Goal: Task Accomplishment & Management: Use online tool/utility

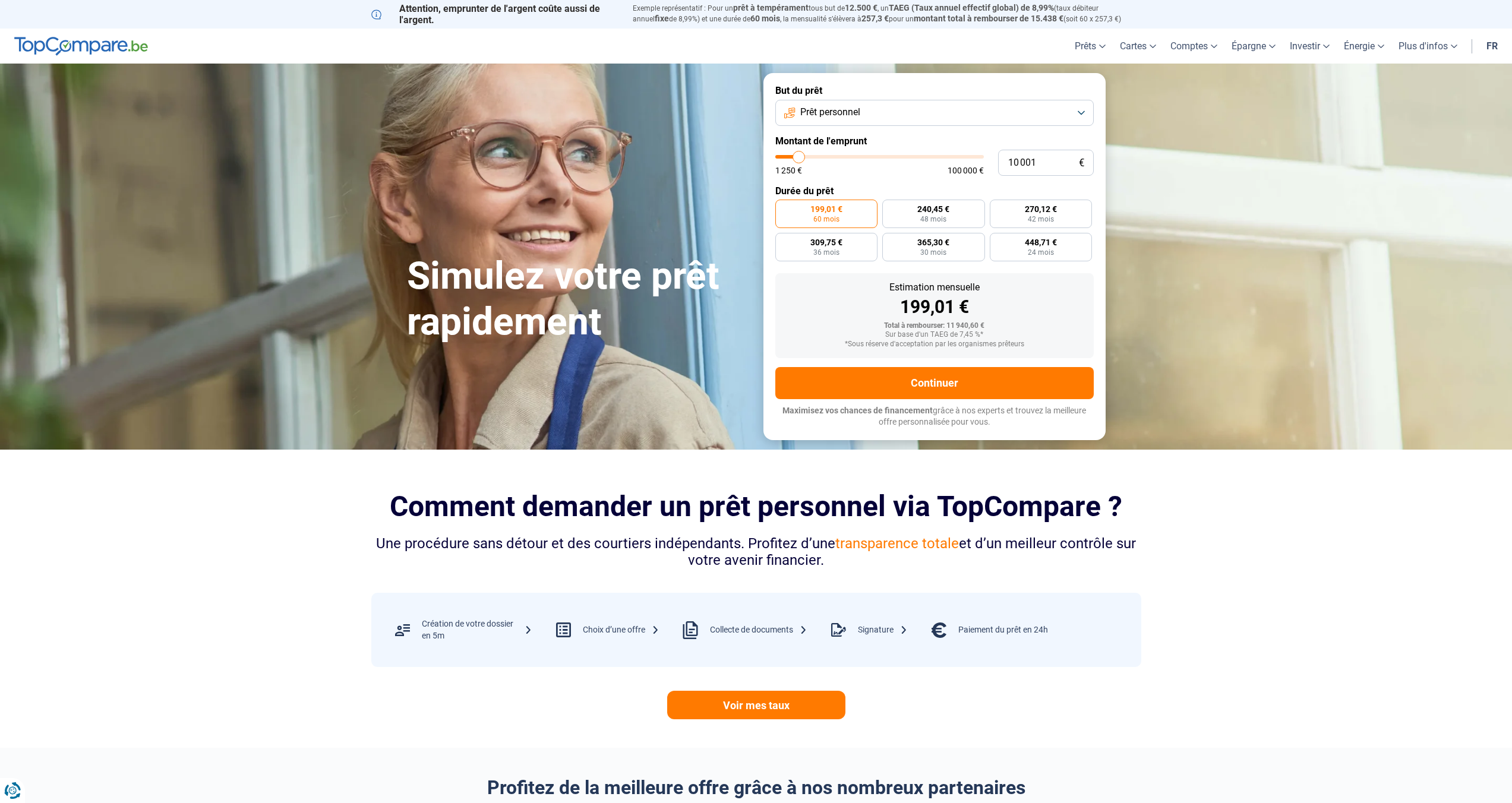
type input "10 750"
type input "10750"
type input "11 000"
type input "11000"
type input "11 750"
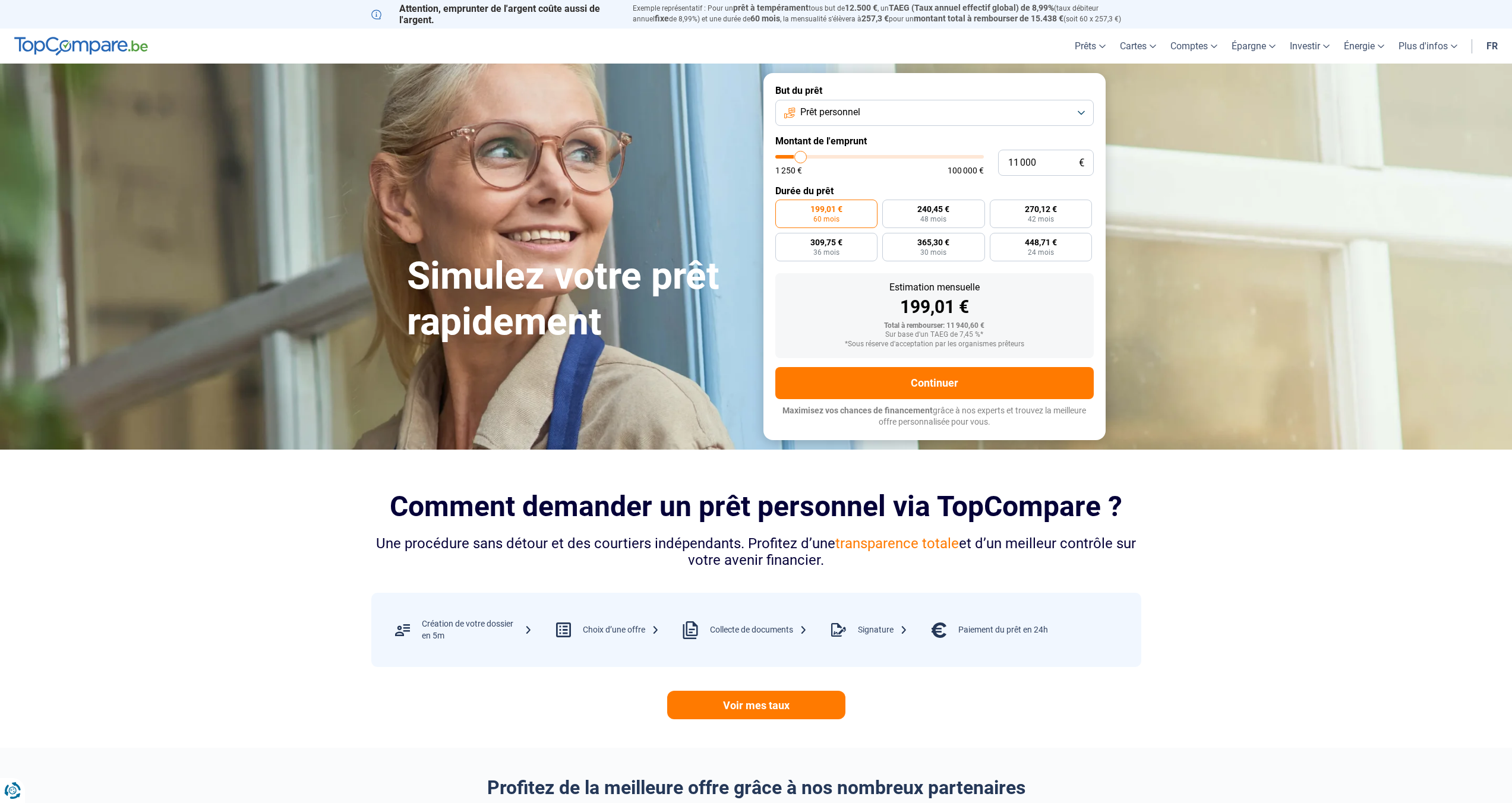
type input "11750"
type input "12 500"
type input "12500"
type input "14 000"
type input "14000"
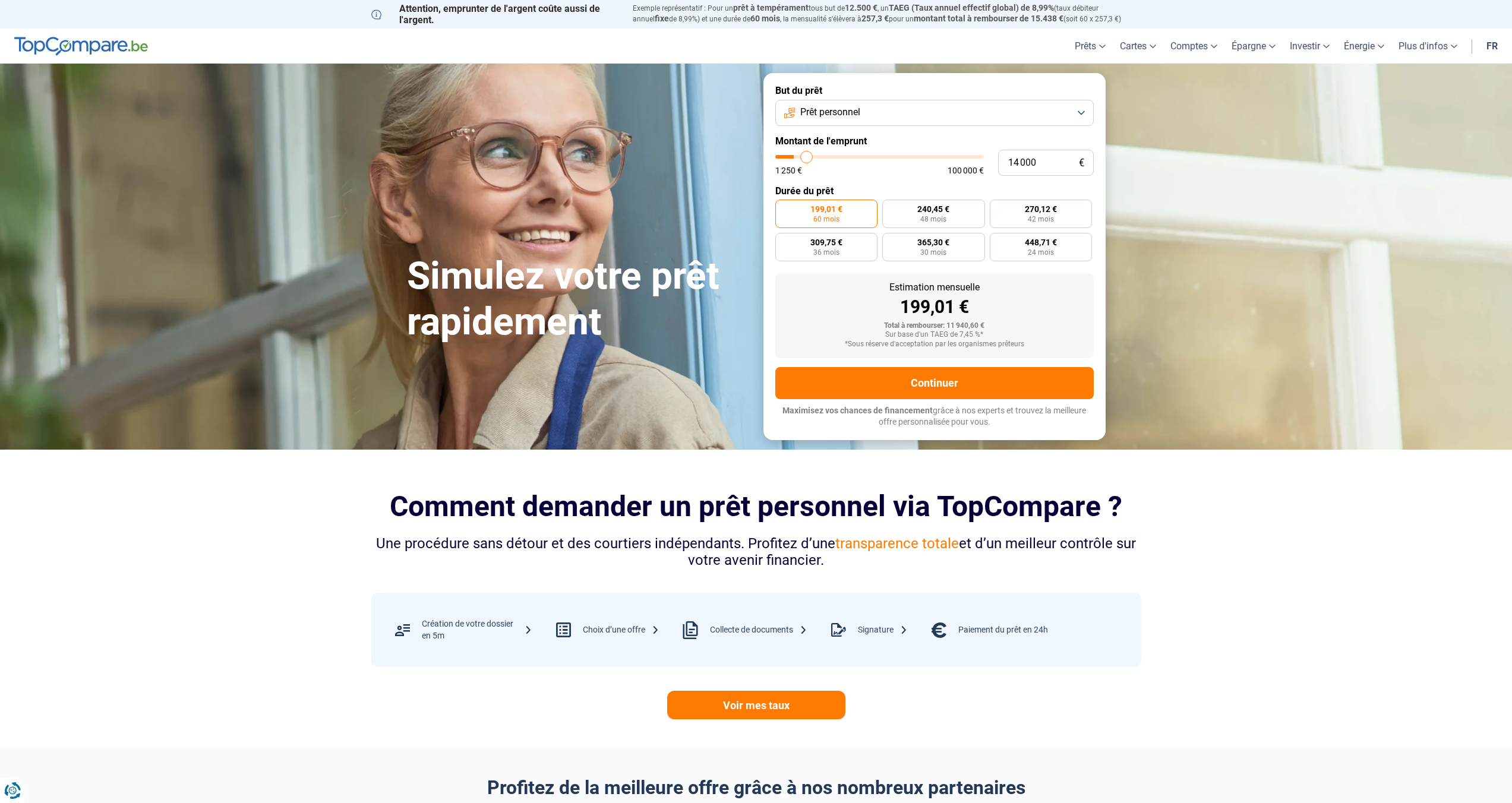
type input "15 000"
type input "15000"
type input "15 250"
type input "15250"
type input "15 500"
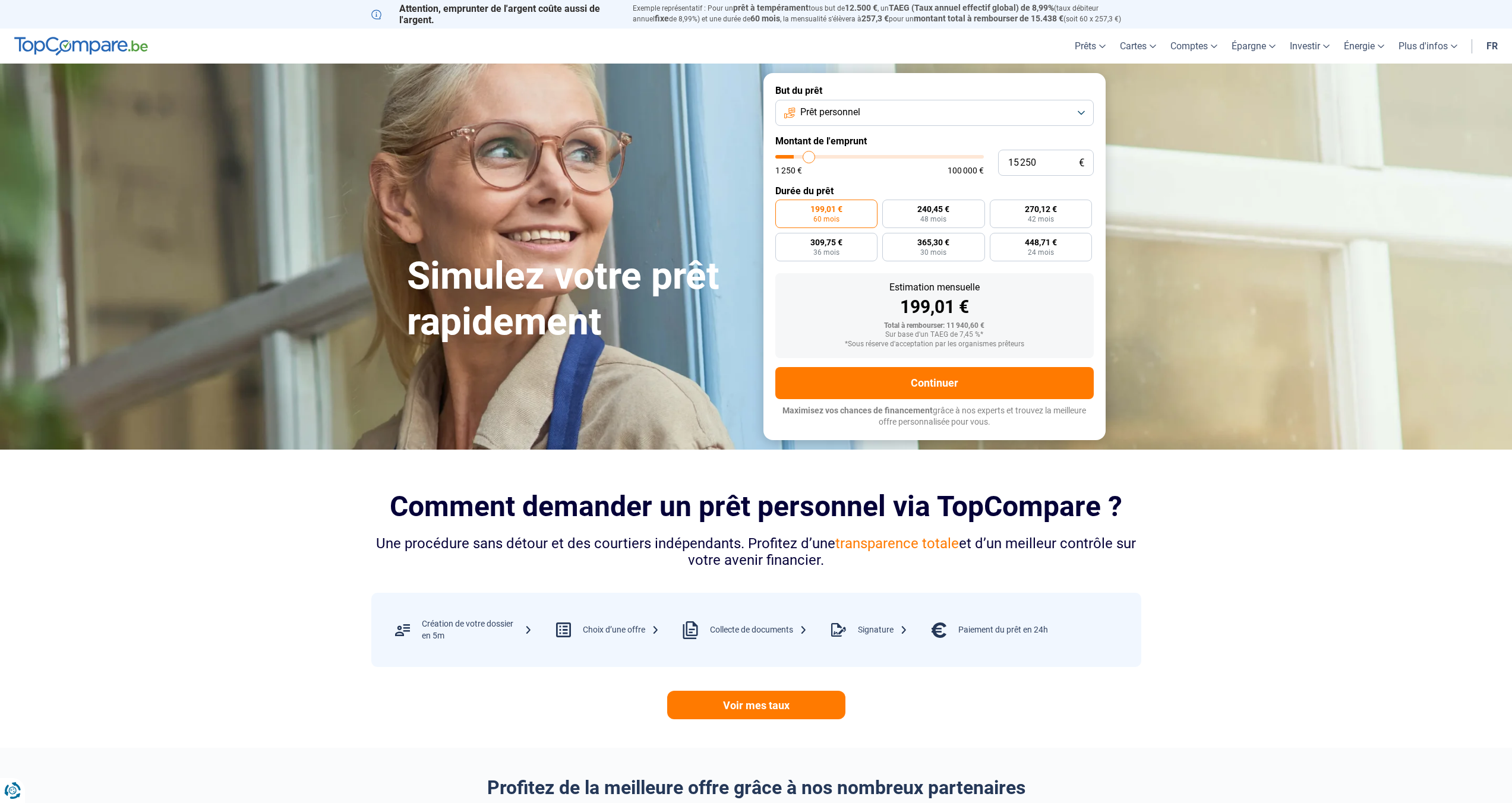
type input "15500"
type input "15 750"
type input "15750"
type input "16 250"
type input "16250"
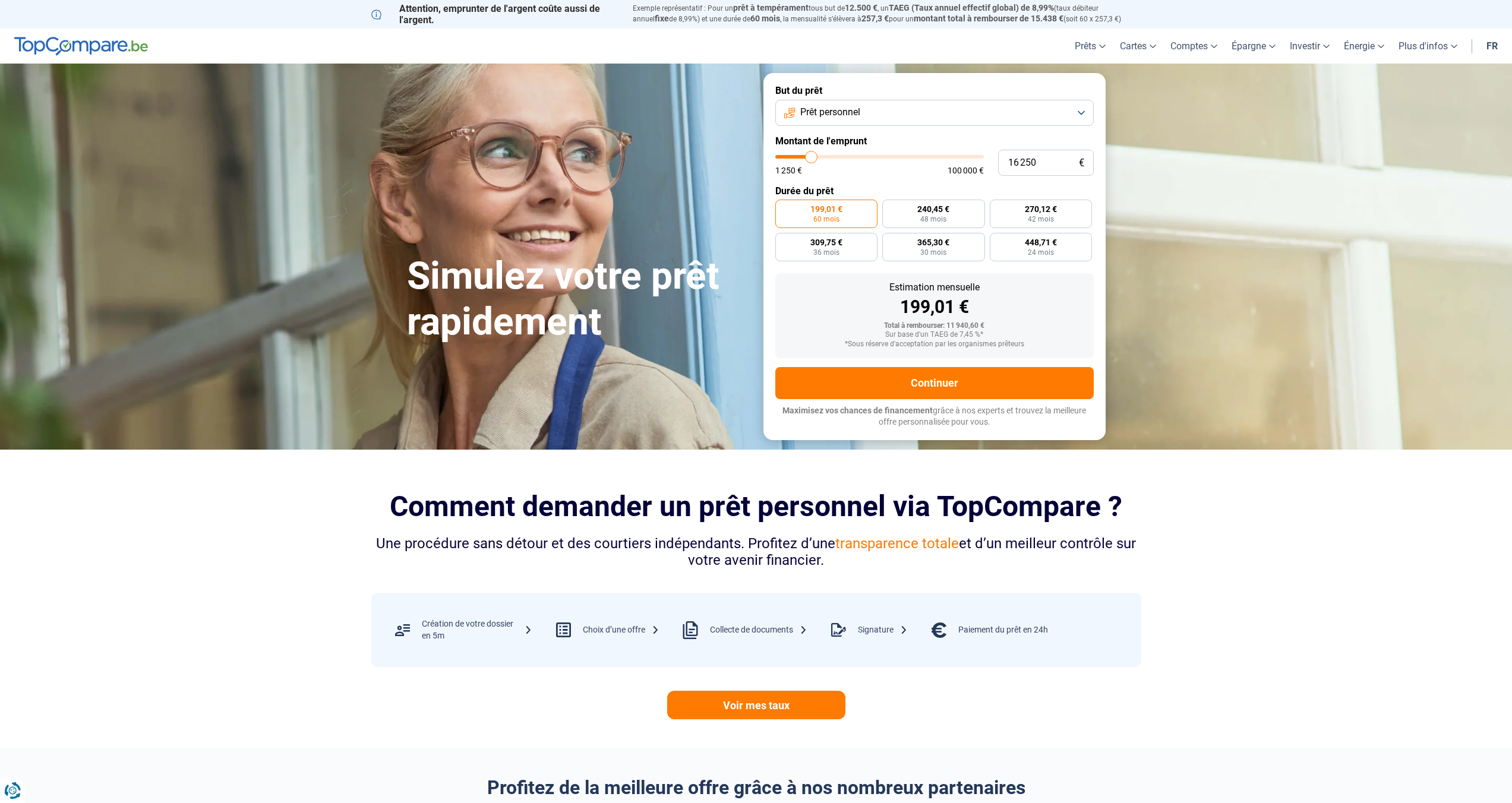
type input "16 000"
type input "16000"
type input "15 000"
type input "15000"
type input "13 750"
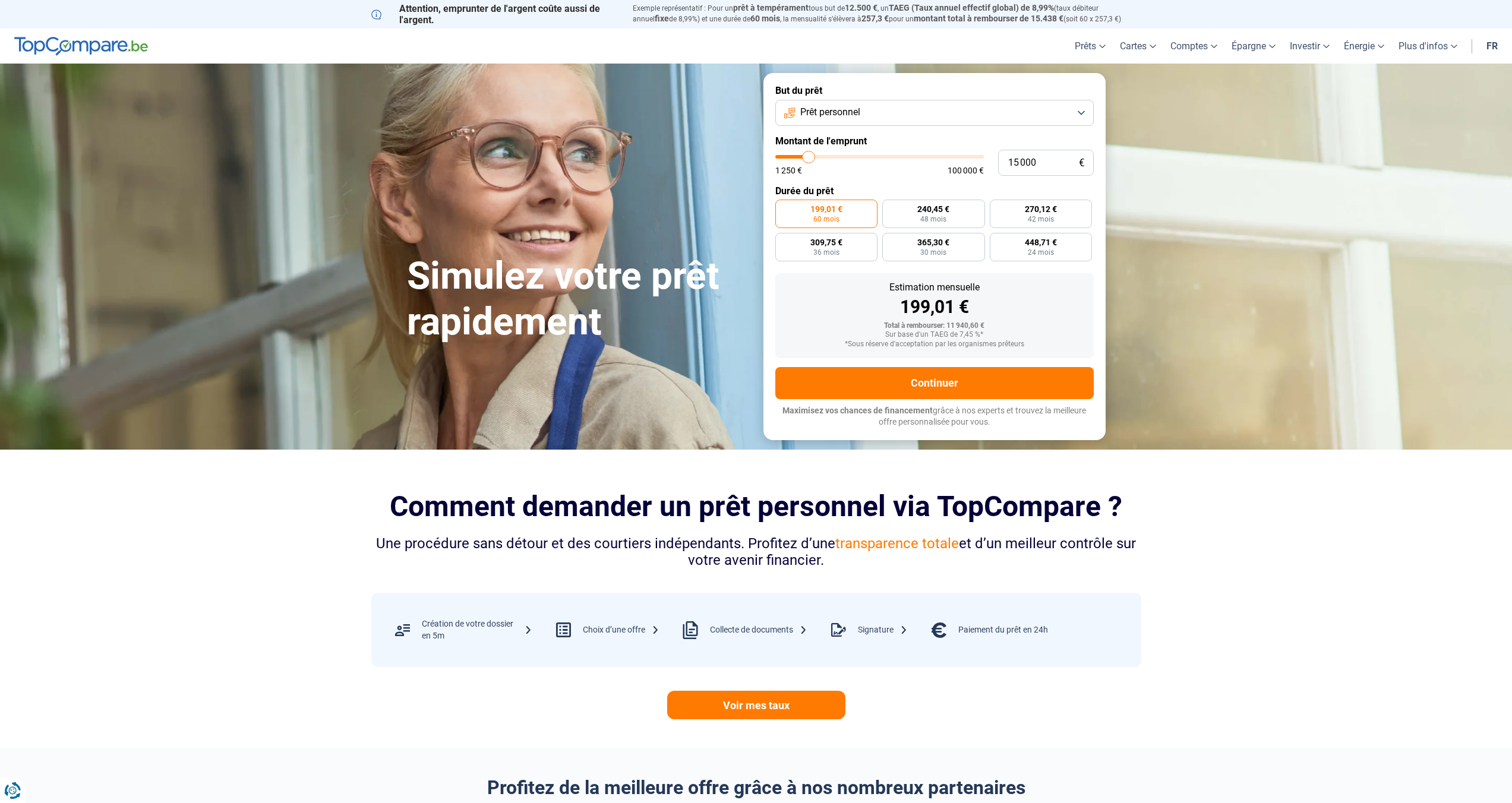
type input "13750"
type input "12 250"
type input "12250"
type input "11 750"
type input "11750"
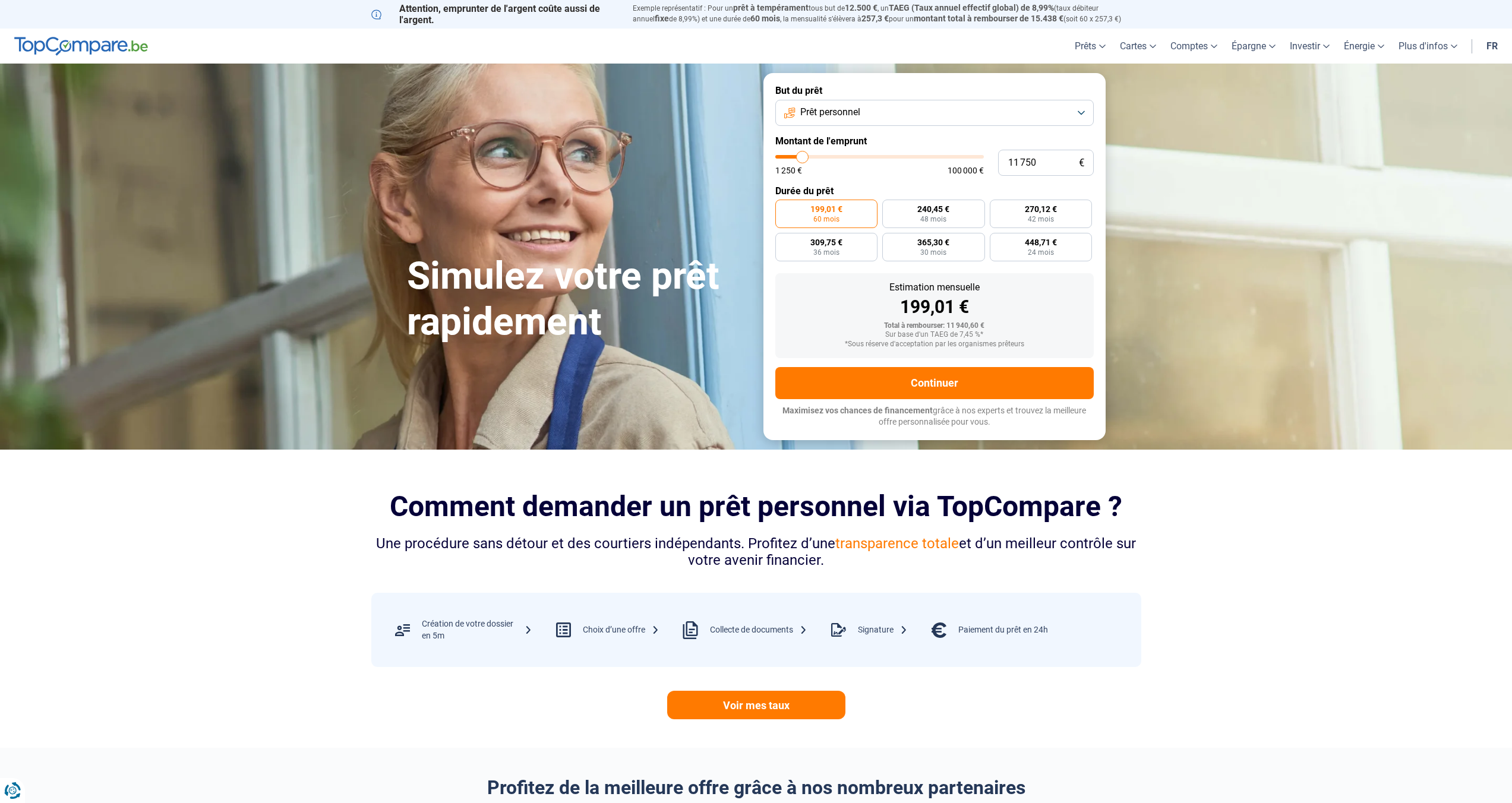
type input "11 500"
type input "11500"
type input "10 500"
type input "10500"
type input "10 000"
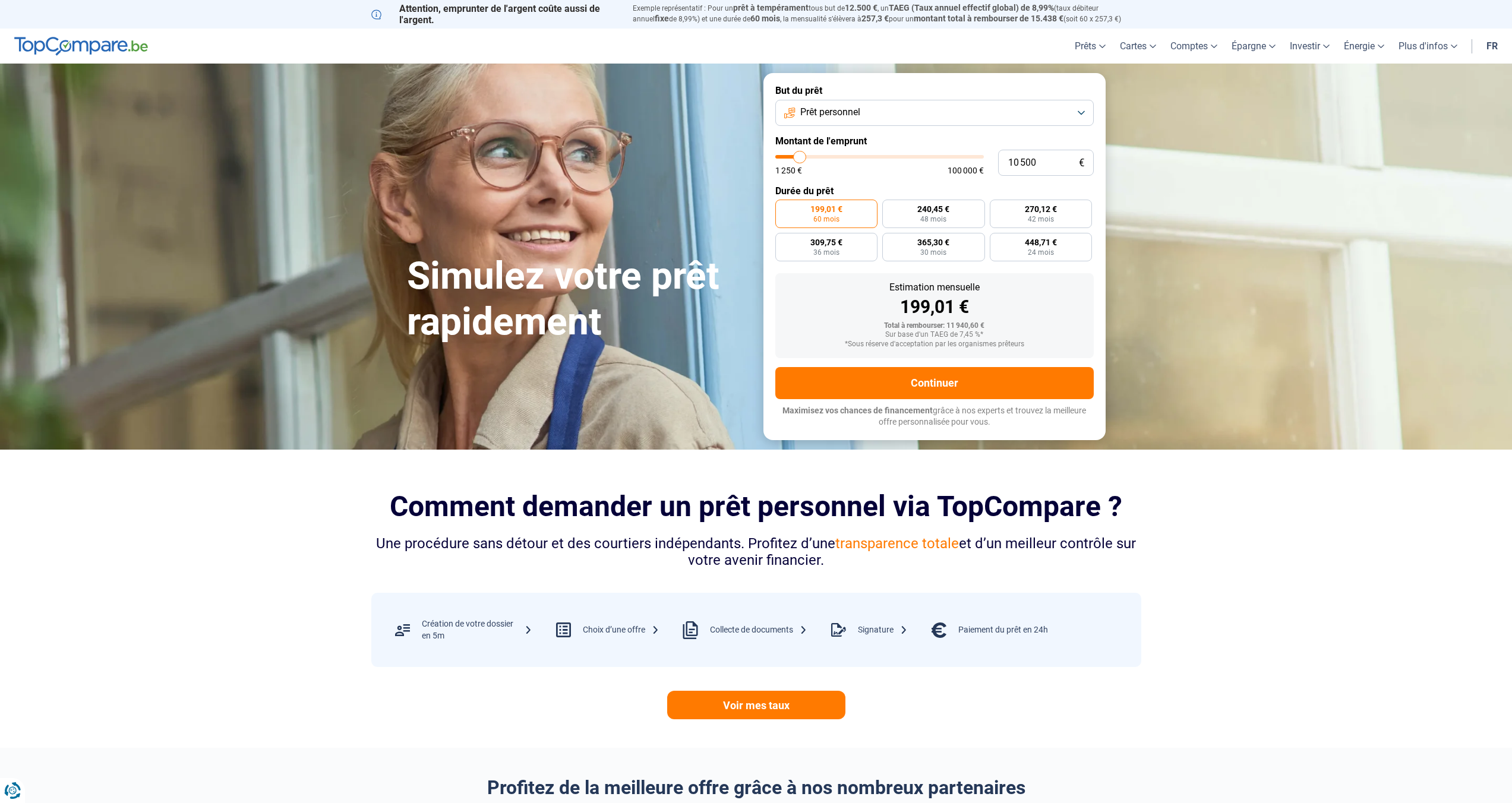
type input "10000"
type input "9 500"
type input "9500"
type input "9 000"
type input "9000"
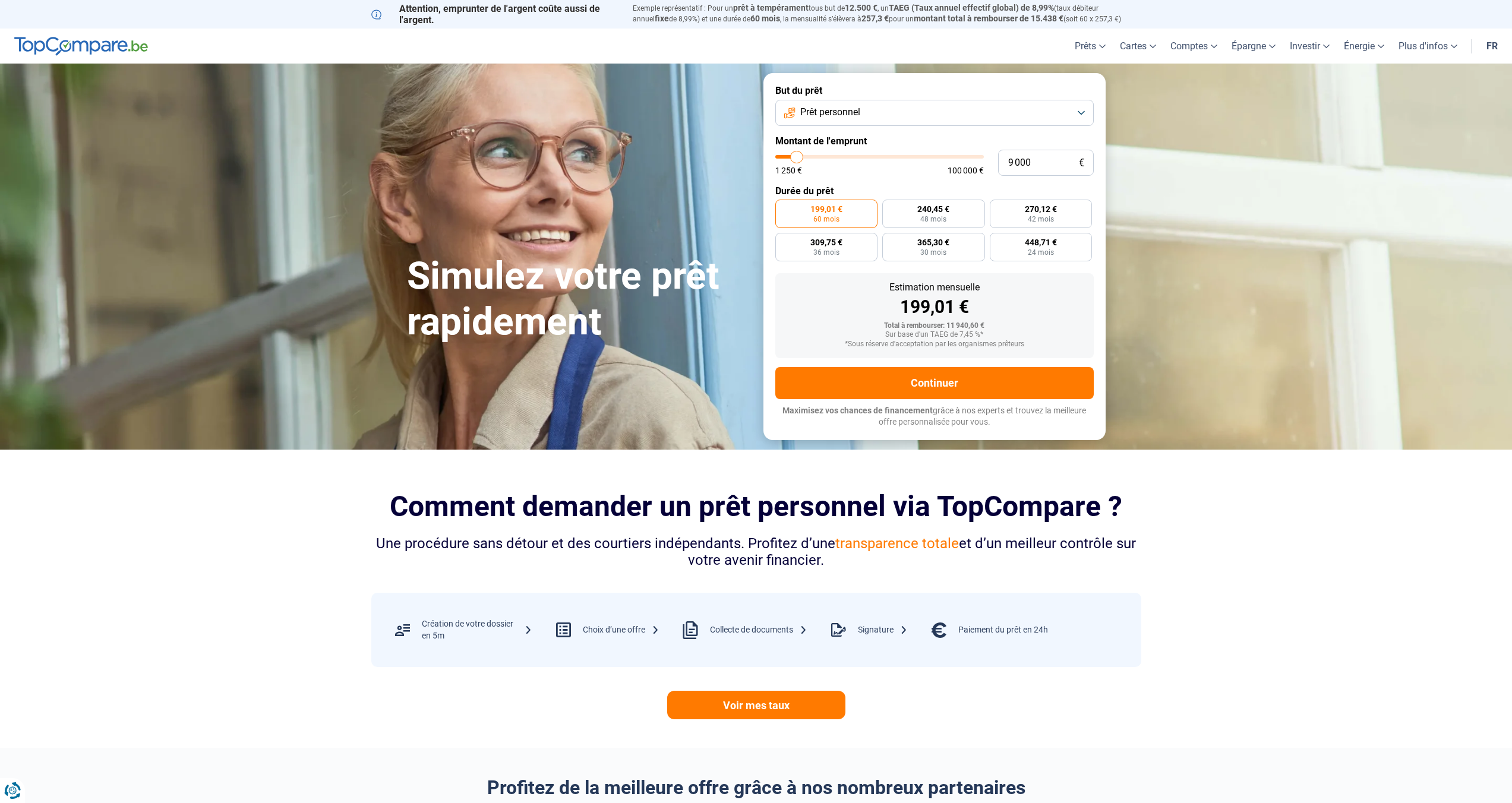
type input "8 750"
type input "8750"
type input "8 000"
type input "8000"
type input "7 500"
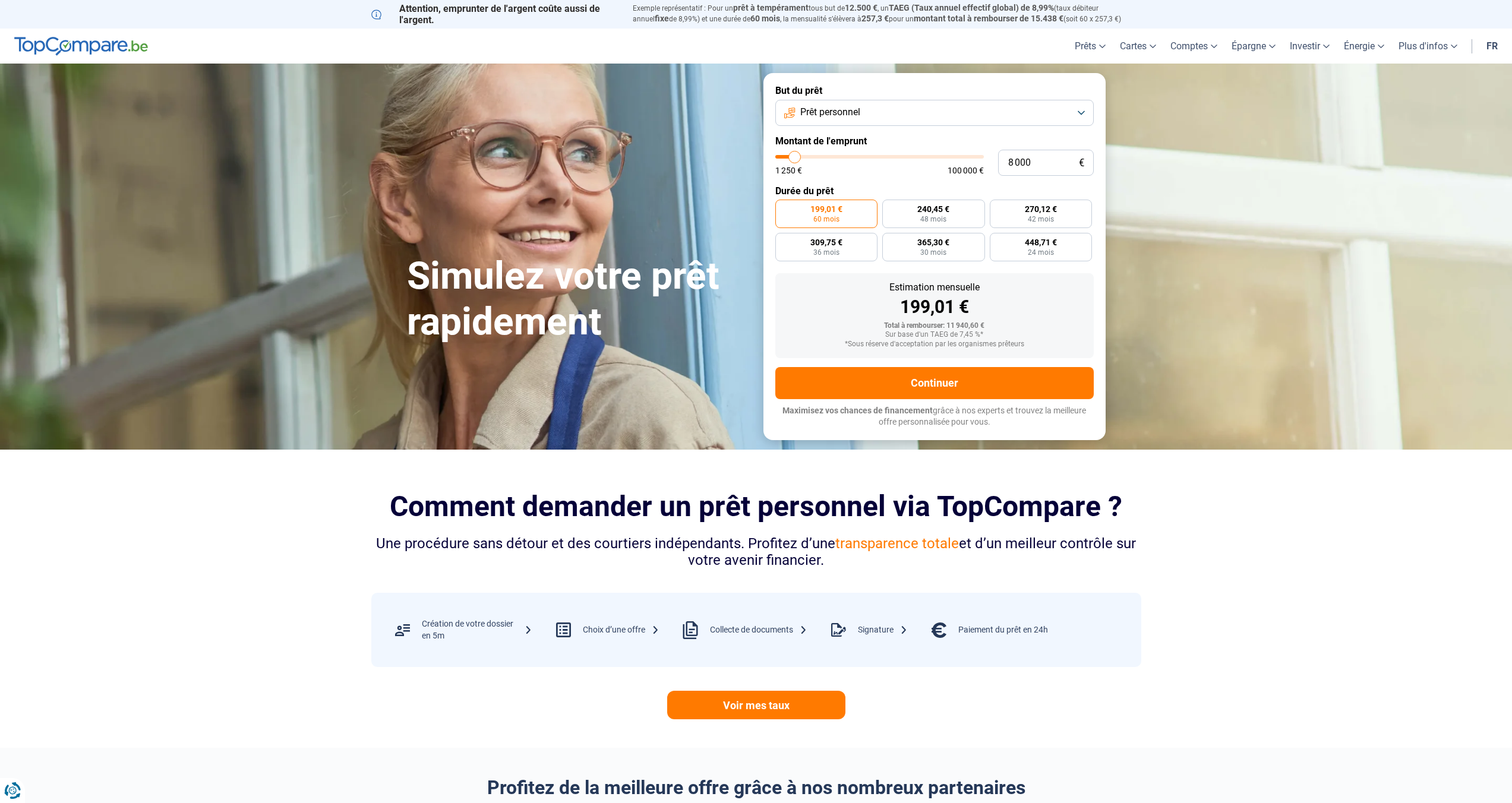
type input "7500"
type input "7 000"
type input "7000"
type input "6 500"
type input "6500"
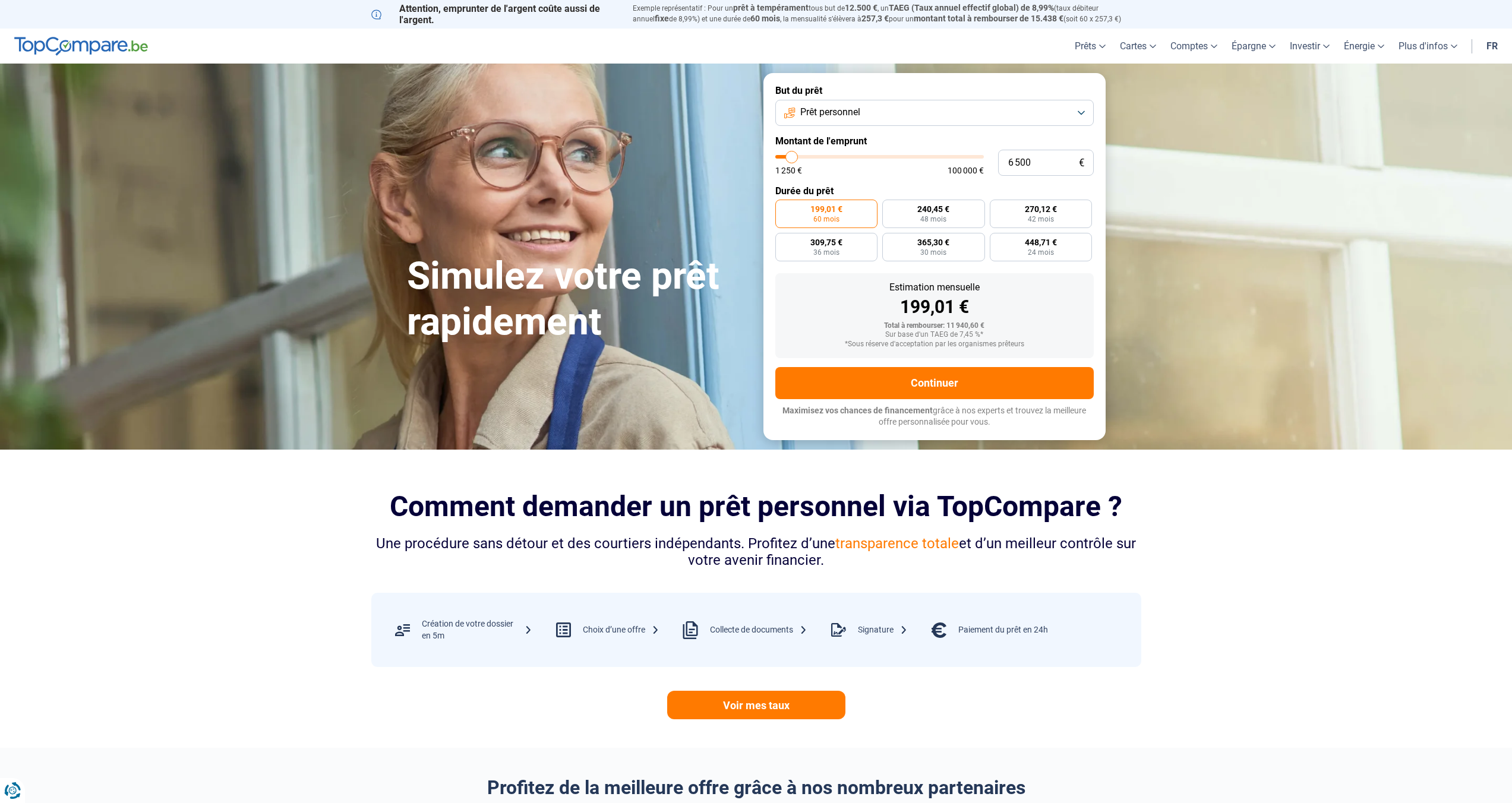
type input "6 000"
type input "6000"
type input "5 500"
type input "5500"
type input "5 250"
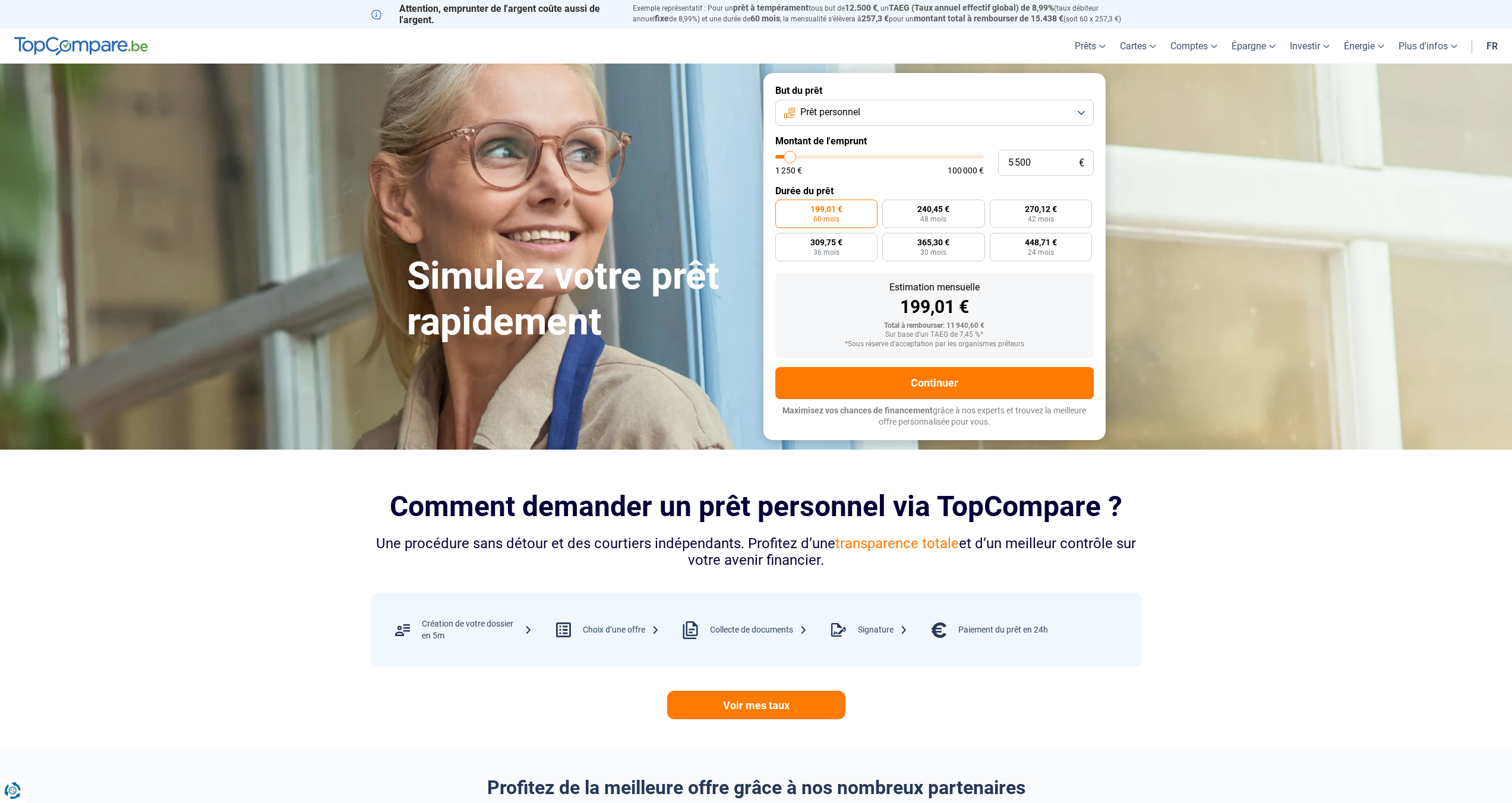
type input "5250"
type input "5 000"
type input "5000"
type input "4 750"
type input "4750"
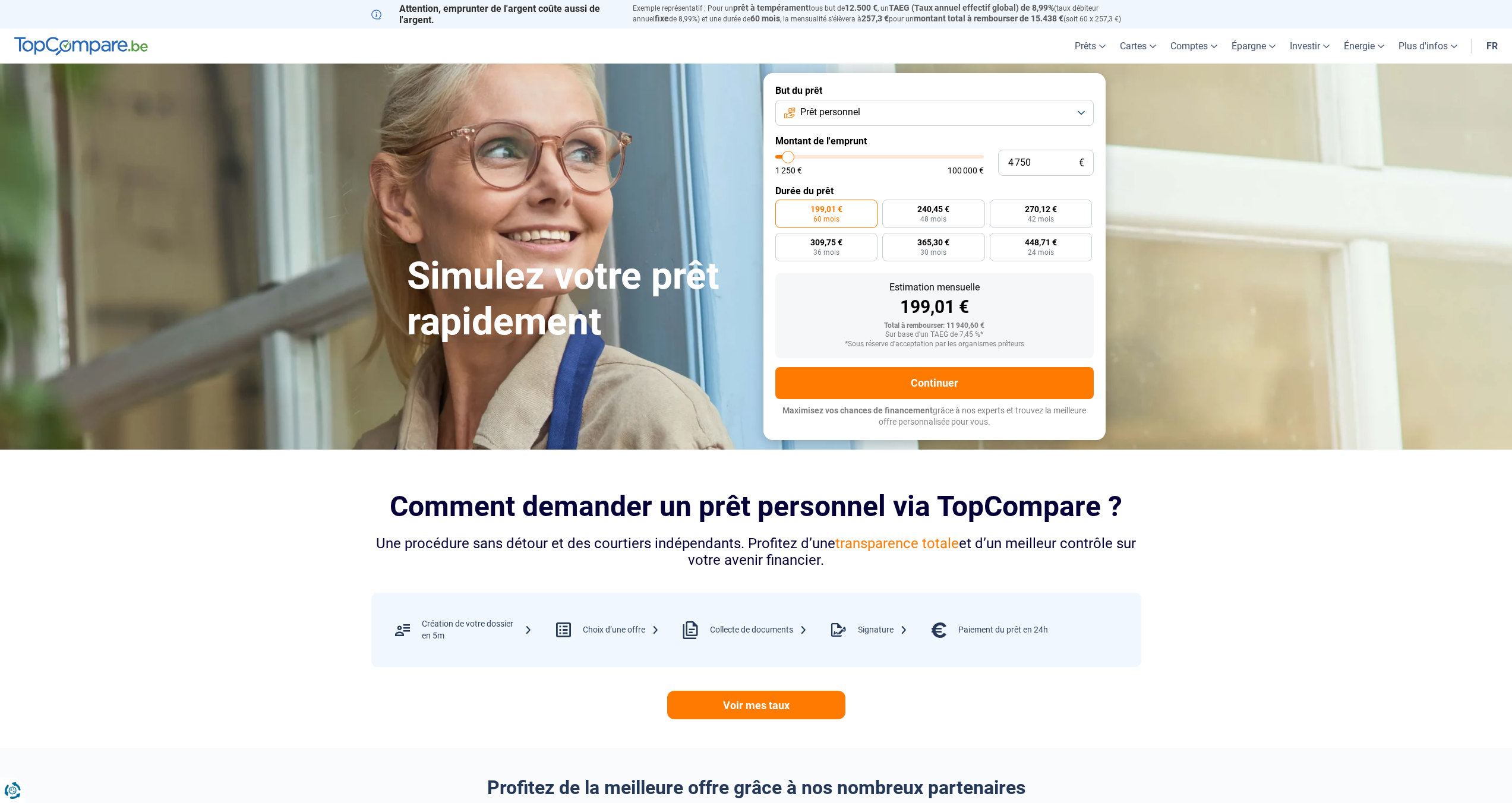
type input "4 500"
type input "4500"
type input "4 250"
type input "4250"
type input "4 000"
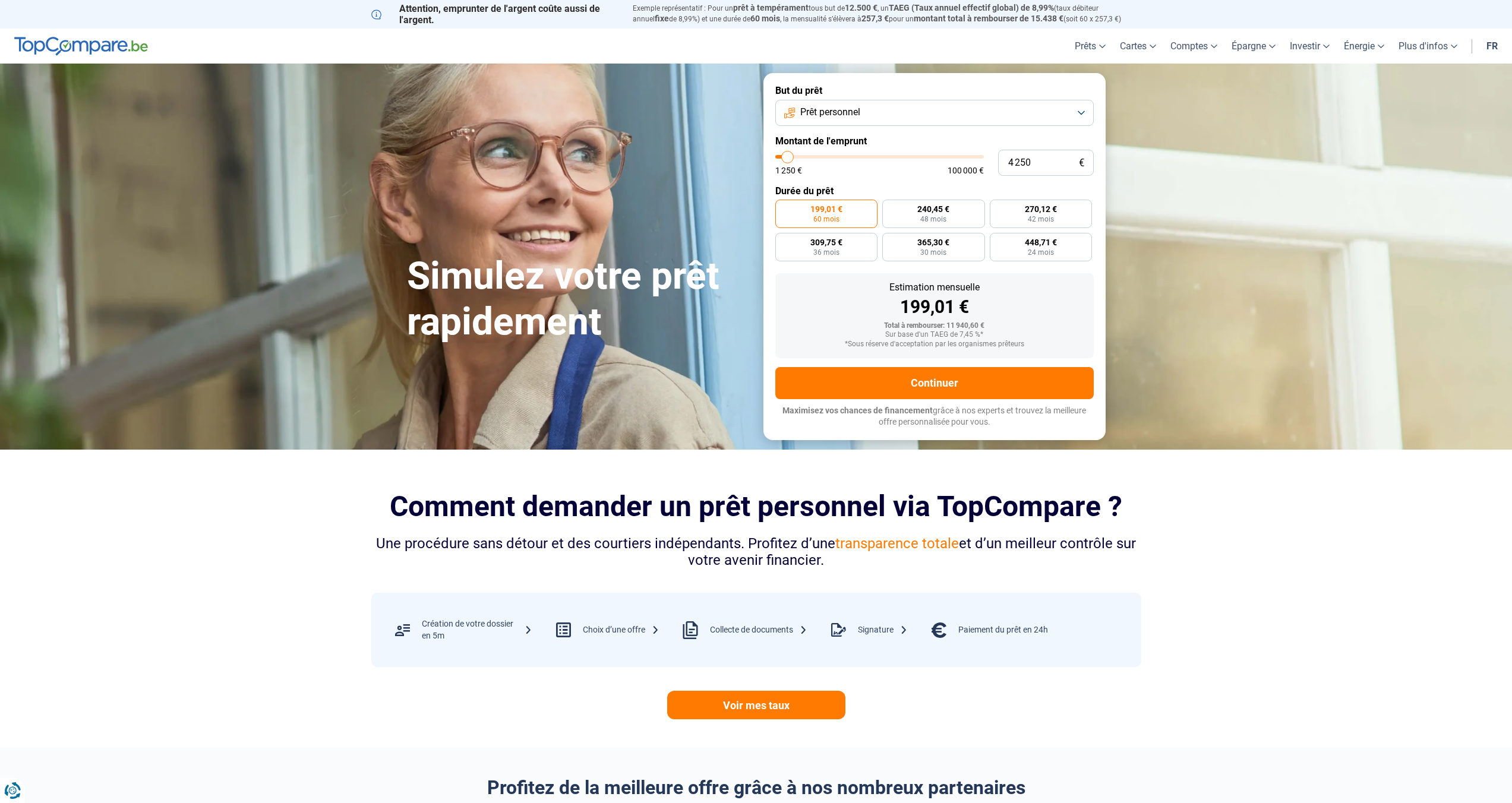
type input "4000"
type input "3 750"
type input "3750"
type input "3 500"
type input "3500"
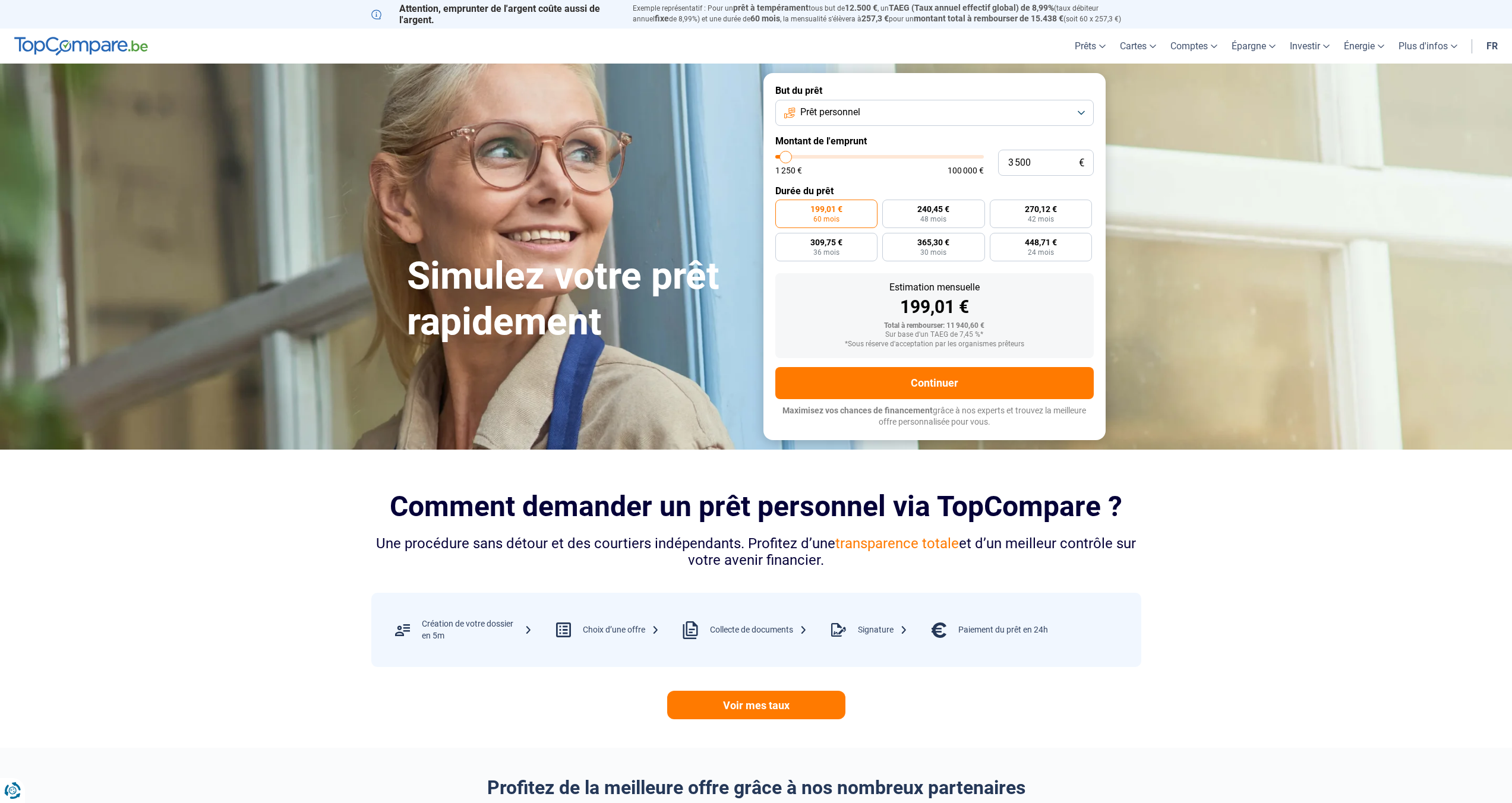
type input "3 250"
type input "3250"
type input "3 000"
type input "3000"
type input "2 750"
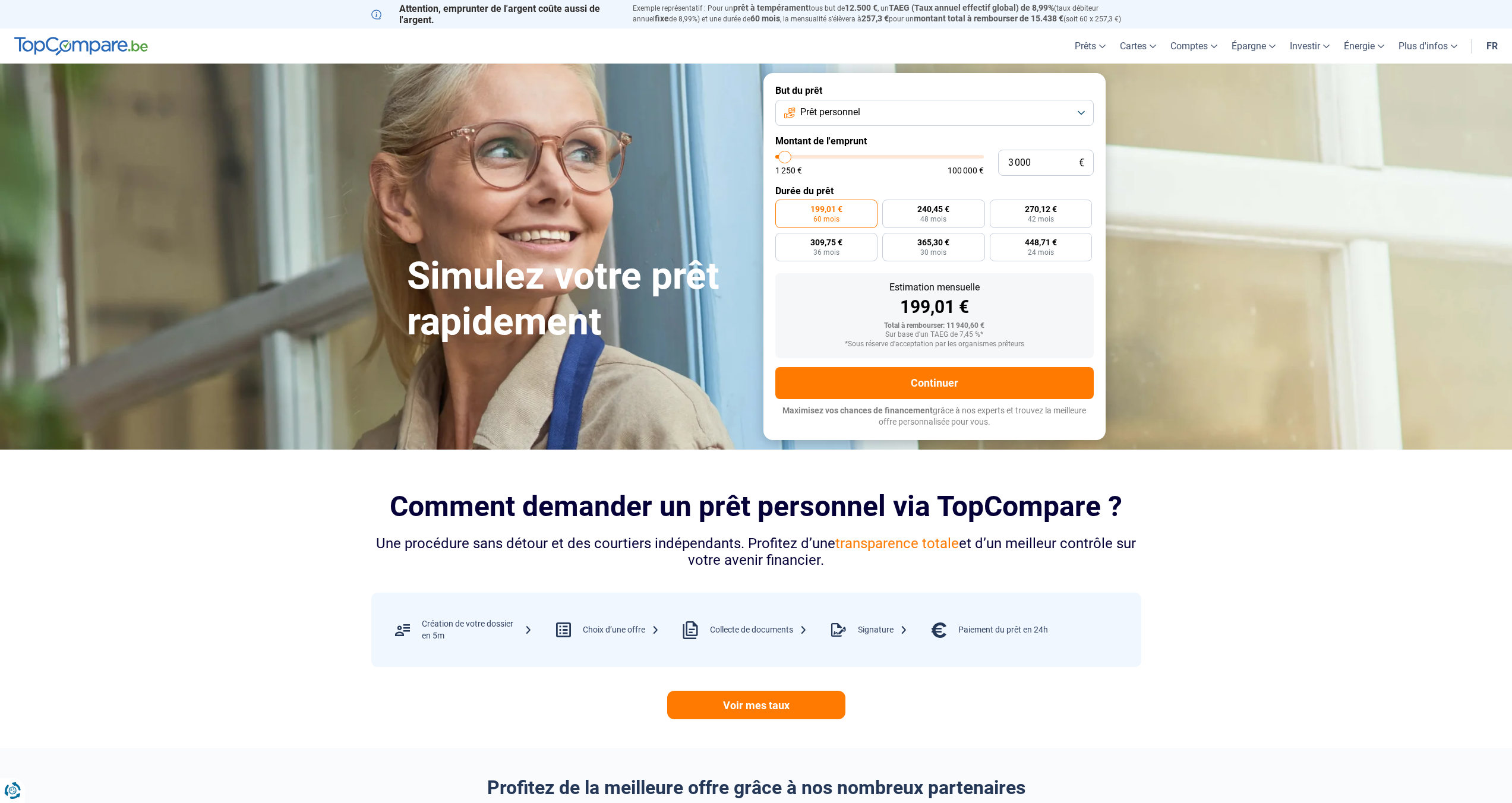
type input "2750"
type input "2 500"
type input "2500"
type input "2 250"
type input "2250"
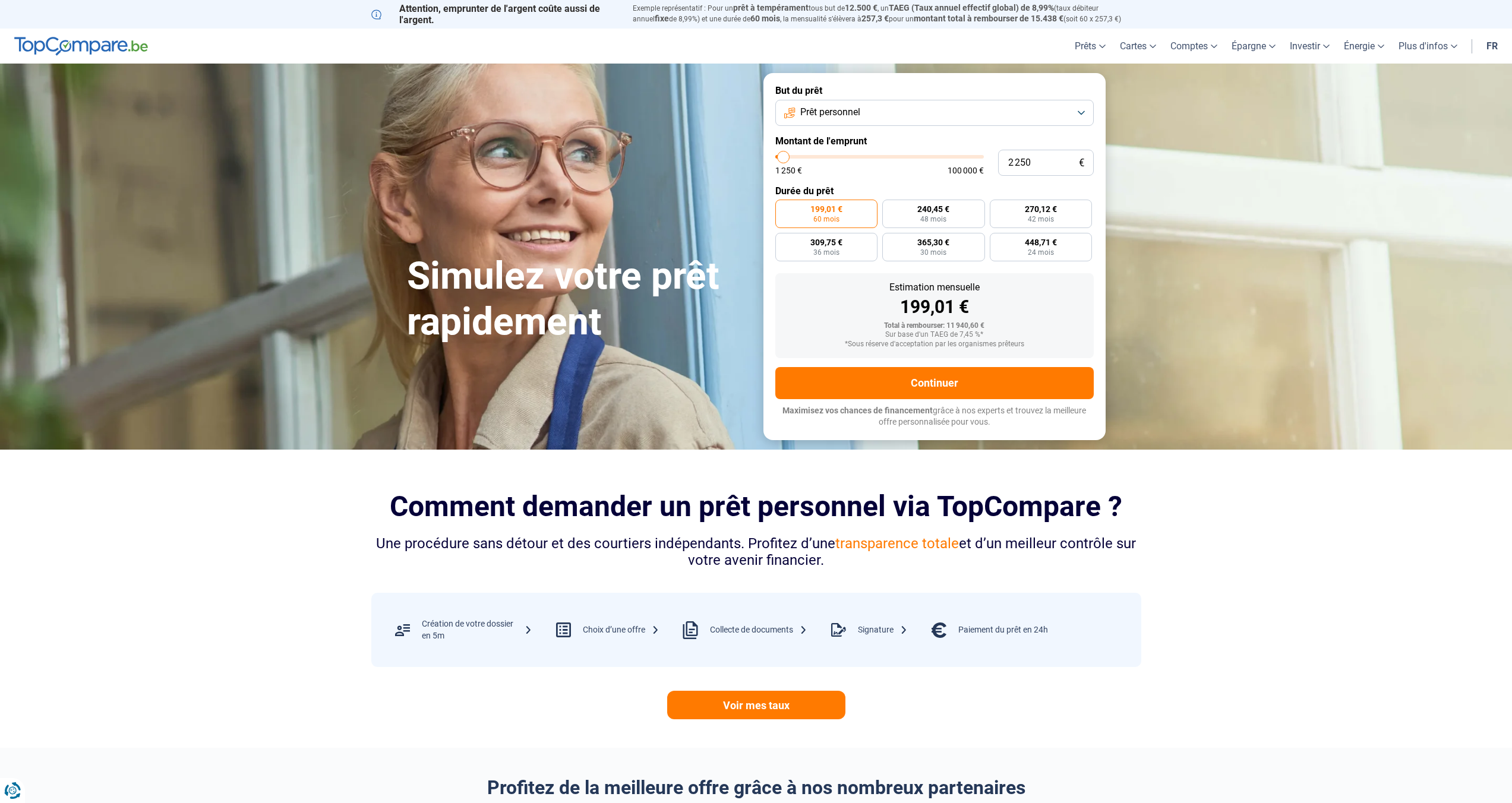
type input "2 500"
type input "2500"
drag, startPoint x: 800, startPoint y: 158, endPoint x: 784, endPoint y: 158, distance: 16.0
click at [784, 158] on input "range" at bounding box center [880, 156] width 208 height 4
radio input "true"
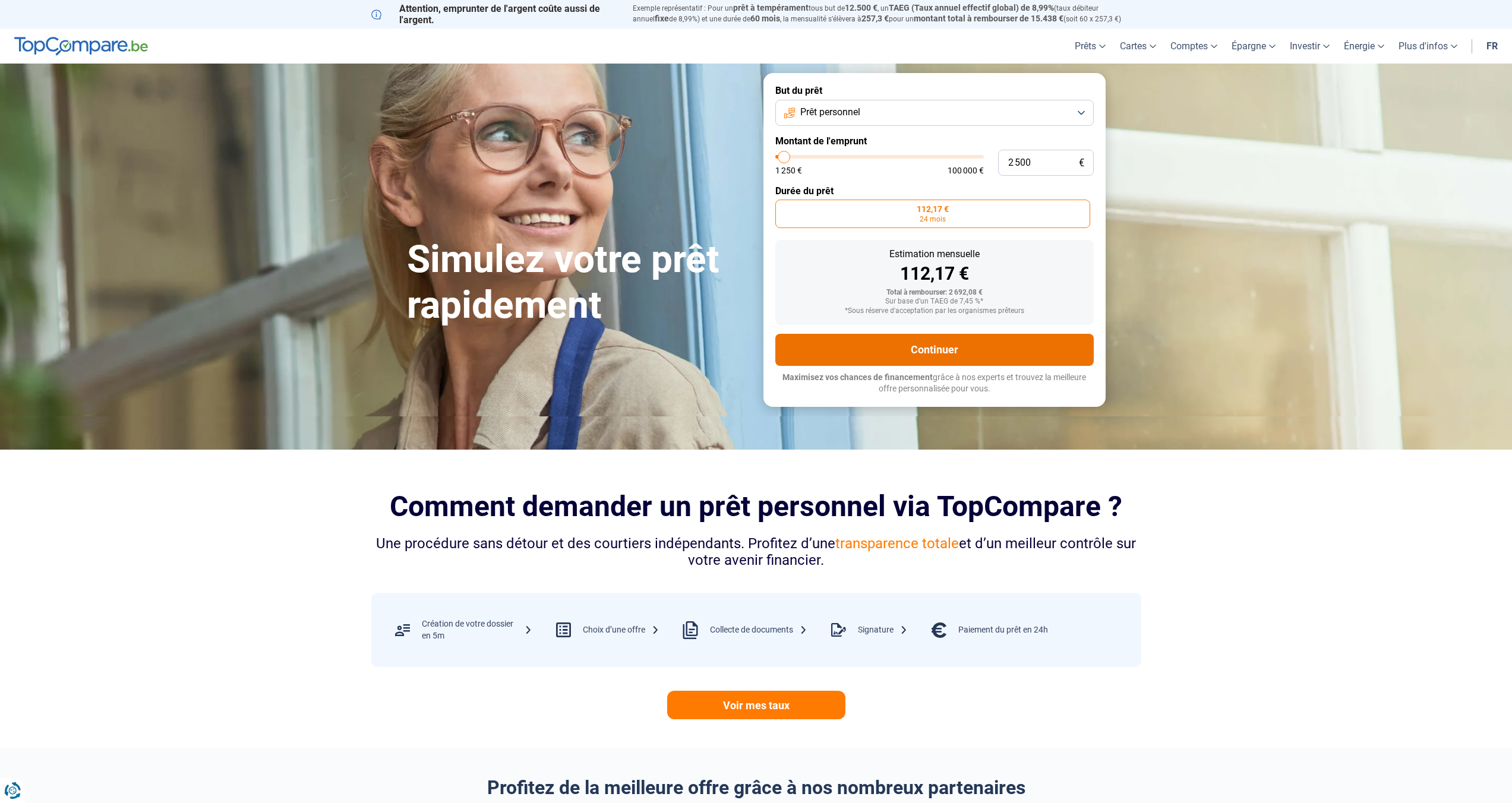
click at [929, 350] on button "Continuer" at bounding box center [935, 350] width 318 height 32
